Goal: Find specific page/section: Find specific page/section

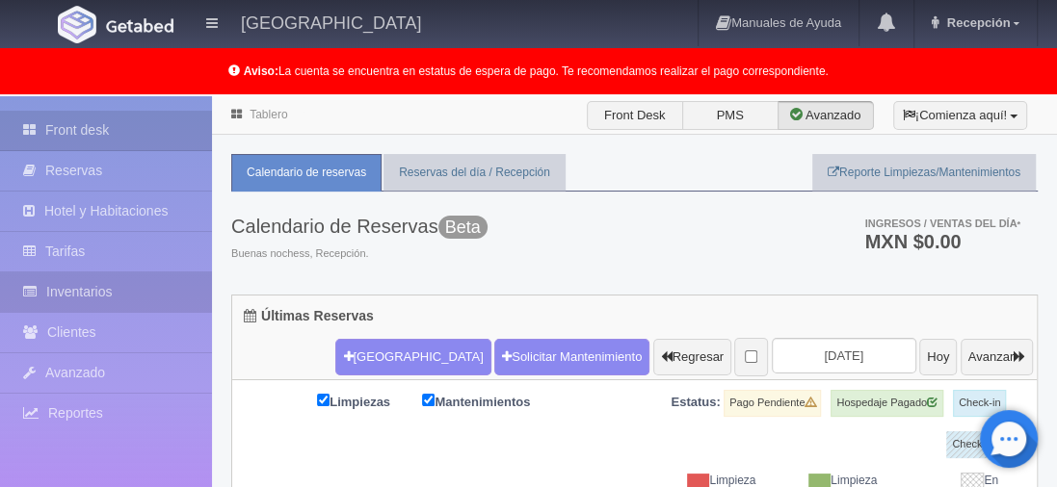
click at [93, 282] on link "Inventarios" at bounding box center [106, 293] width 212 height 40
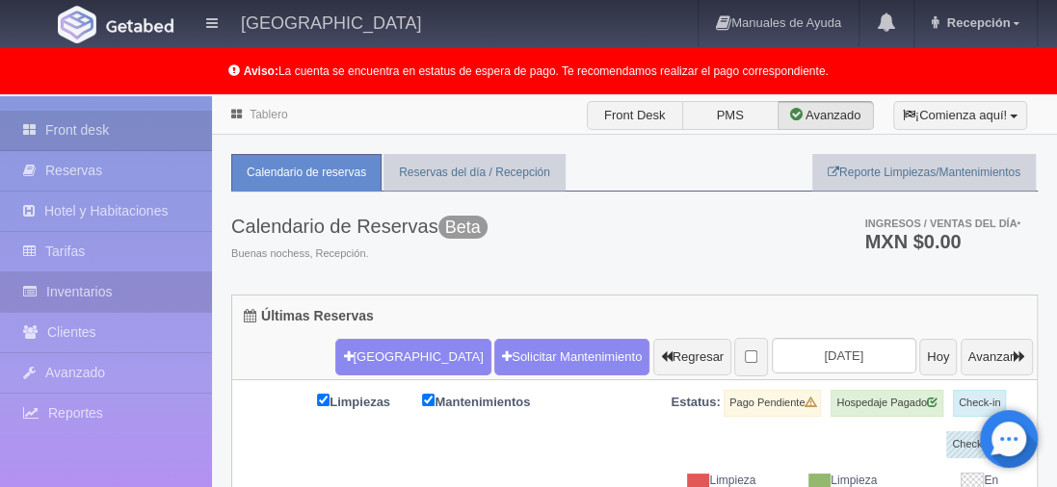
click at [109, 289] on link "Inventarios" at bounding box center [106, 293] width 212 height 40
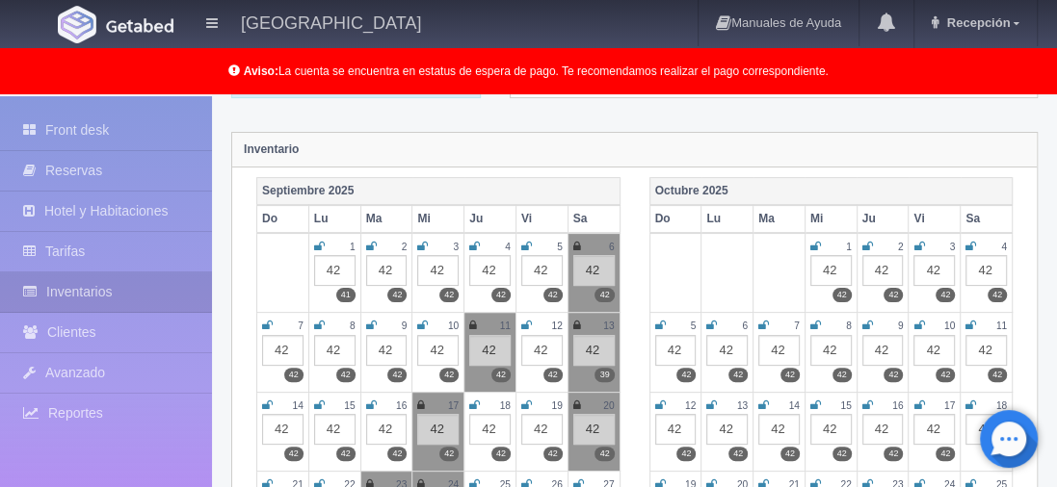
scroll to position [289, 0]
